Goal: Download file/media

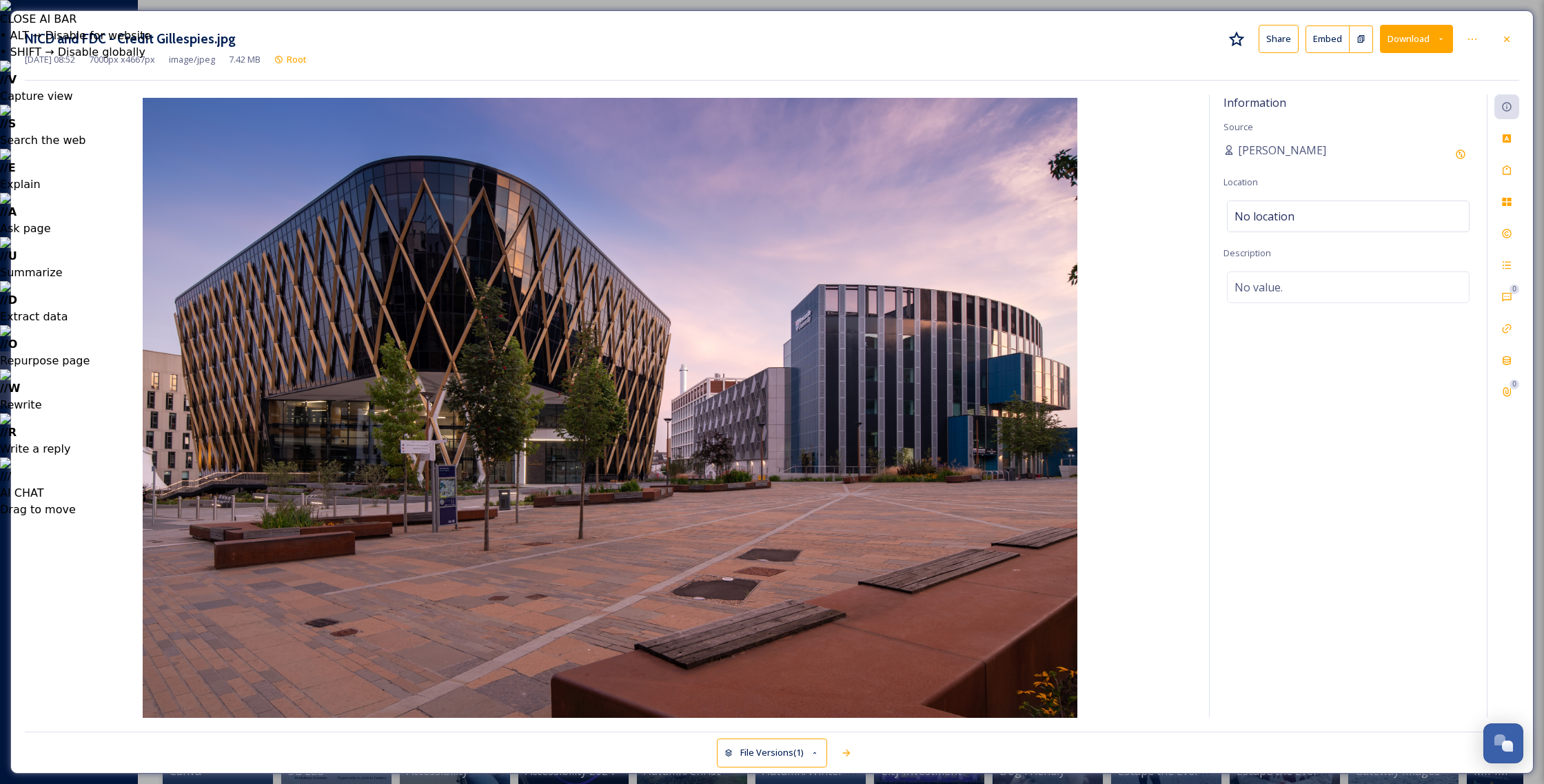
click at [1451, 44] on button "Download" at bounding box center [1416, 39] width 73 height 28
click at [1392, 119] on span "Download Medium (1080 x 720)" at bounding box center [1379, 125] width 127 height 13
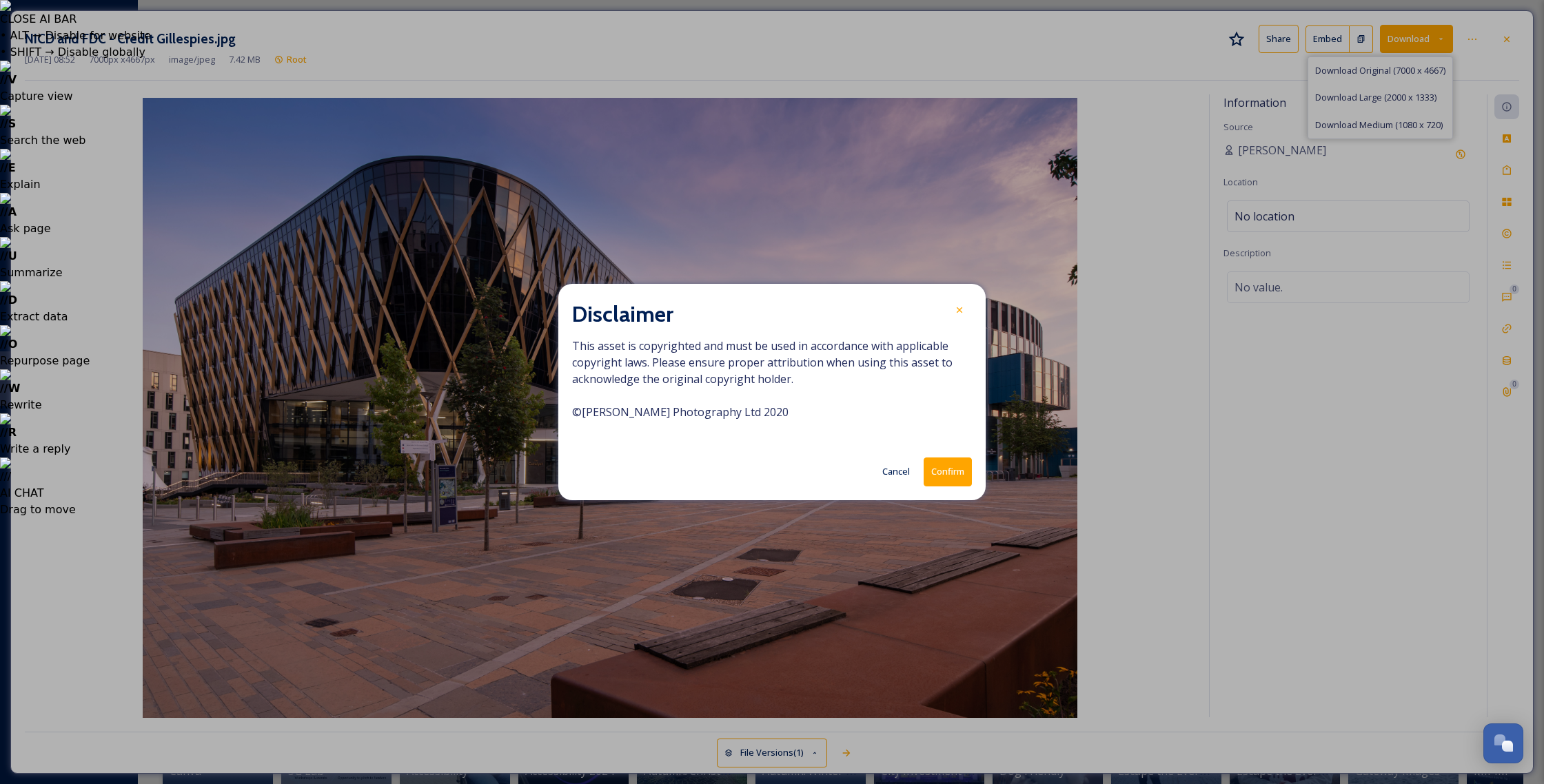
click at [960, 472] on button "Confirm" at bounding box center [948, 471] width 49 height 28
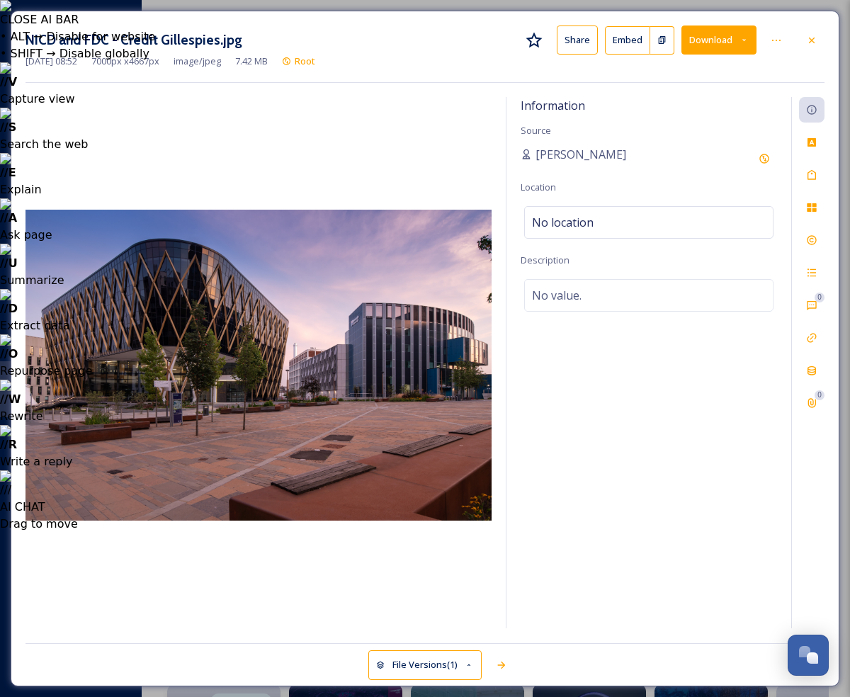
click at [638, 39] on button "Embed" at bounding box center [627, 40] width 45 height 28
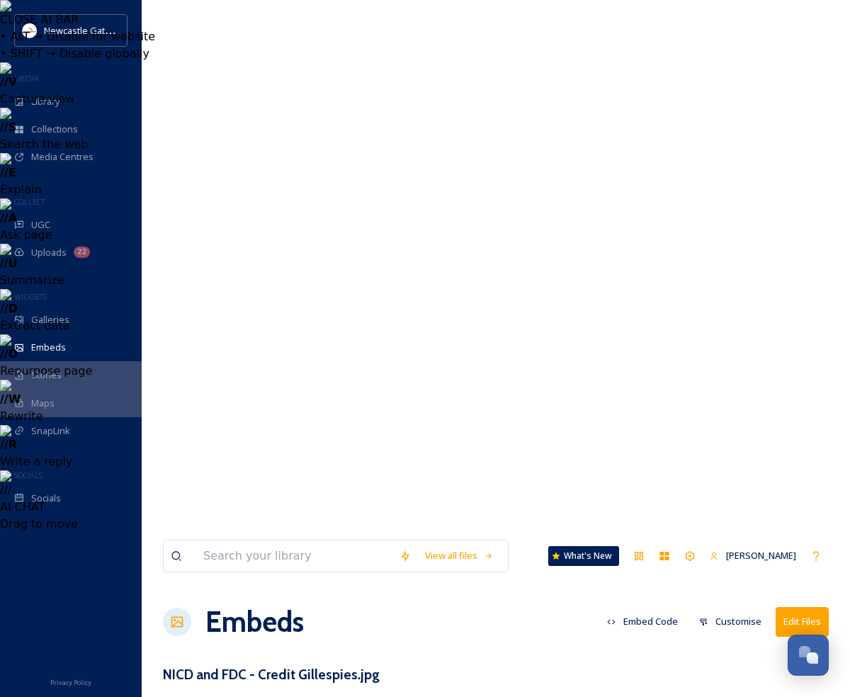
click at [668, 608] on button "Embed Code" at bounding box center [642, 622] width 85 height 28
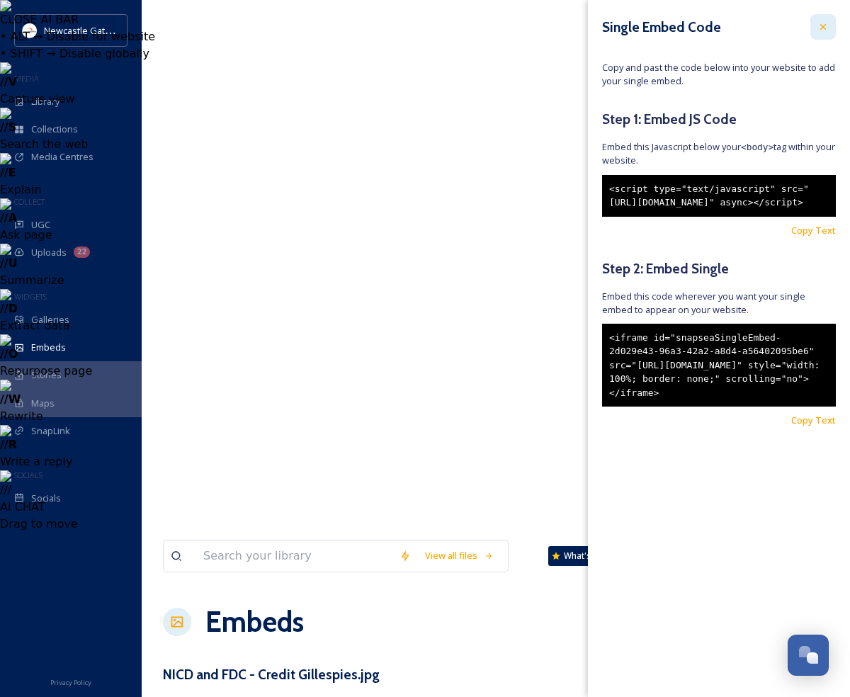
click at [820, 23] on icon at bounding box center [822, 26] width 11 height 11
